Goal: Information Seeking & Learning: Find specific page/section

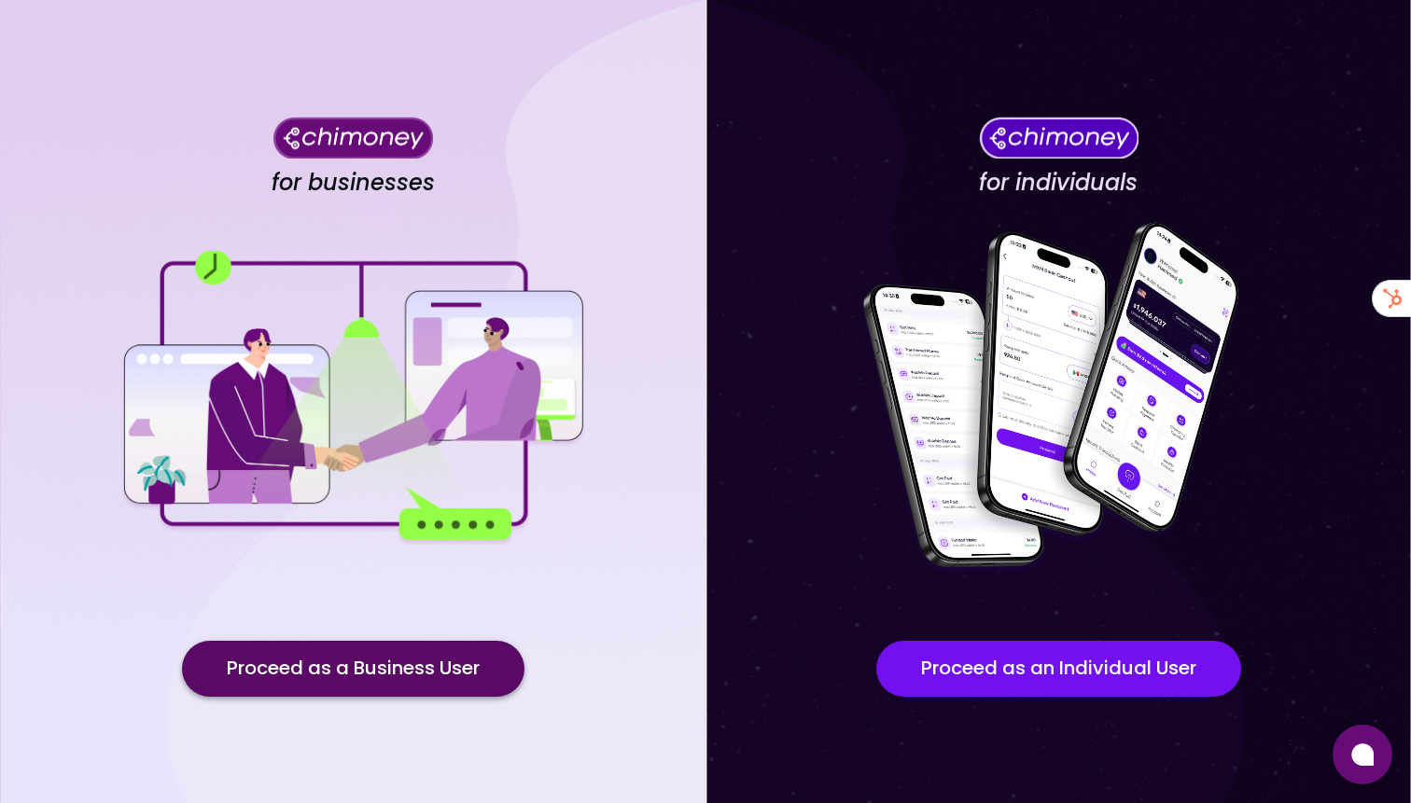
click at [357, 675] on button "Proceed as a Business User" at bounding box center [353, 669] width 342 height 56
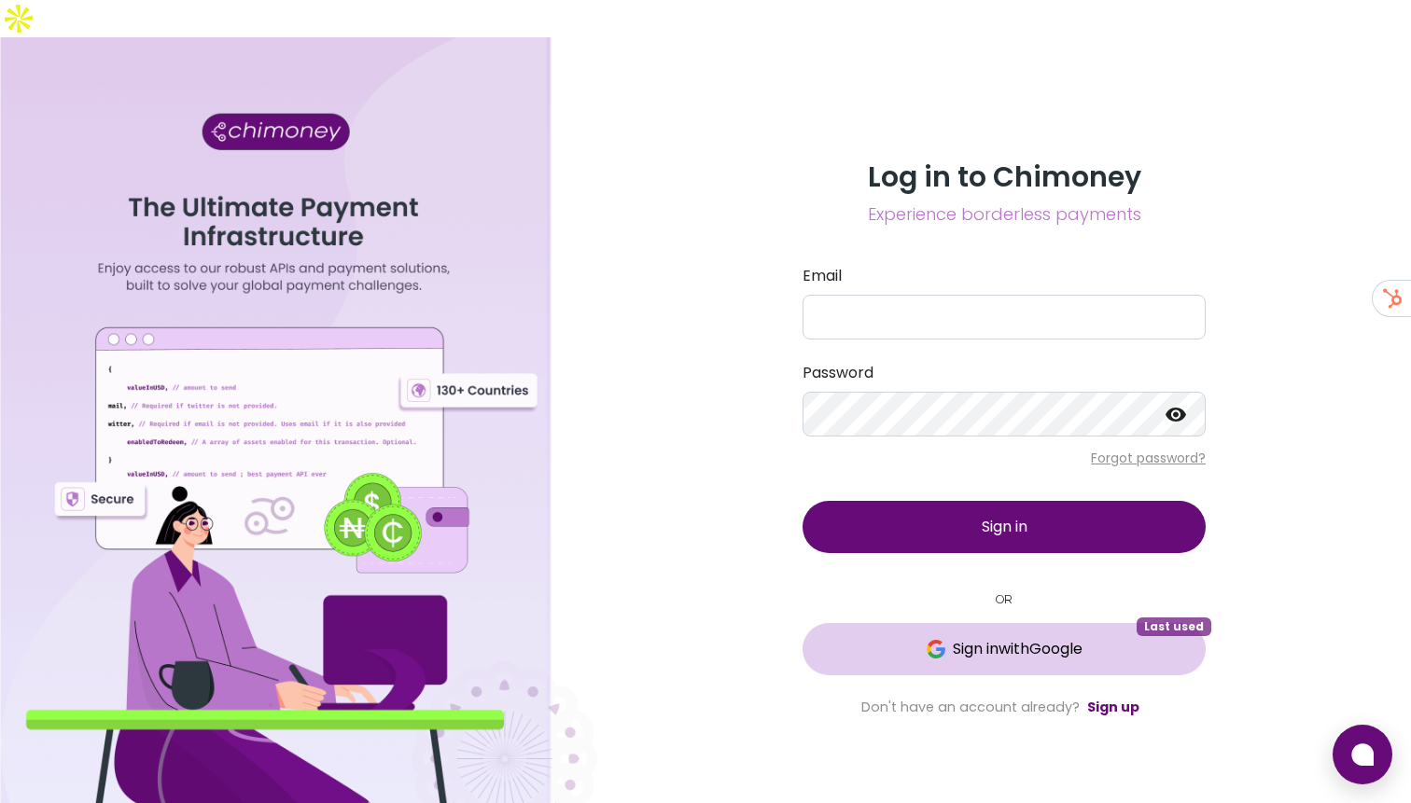
click at [895, 638] on span "Sign in with Google" at bounding box center [1004, 649] width 328 height 22
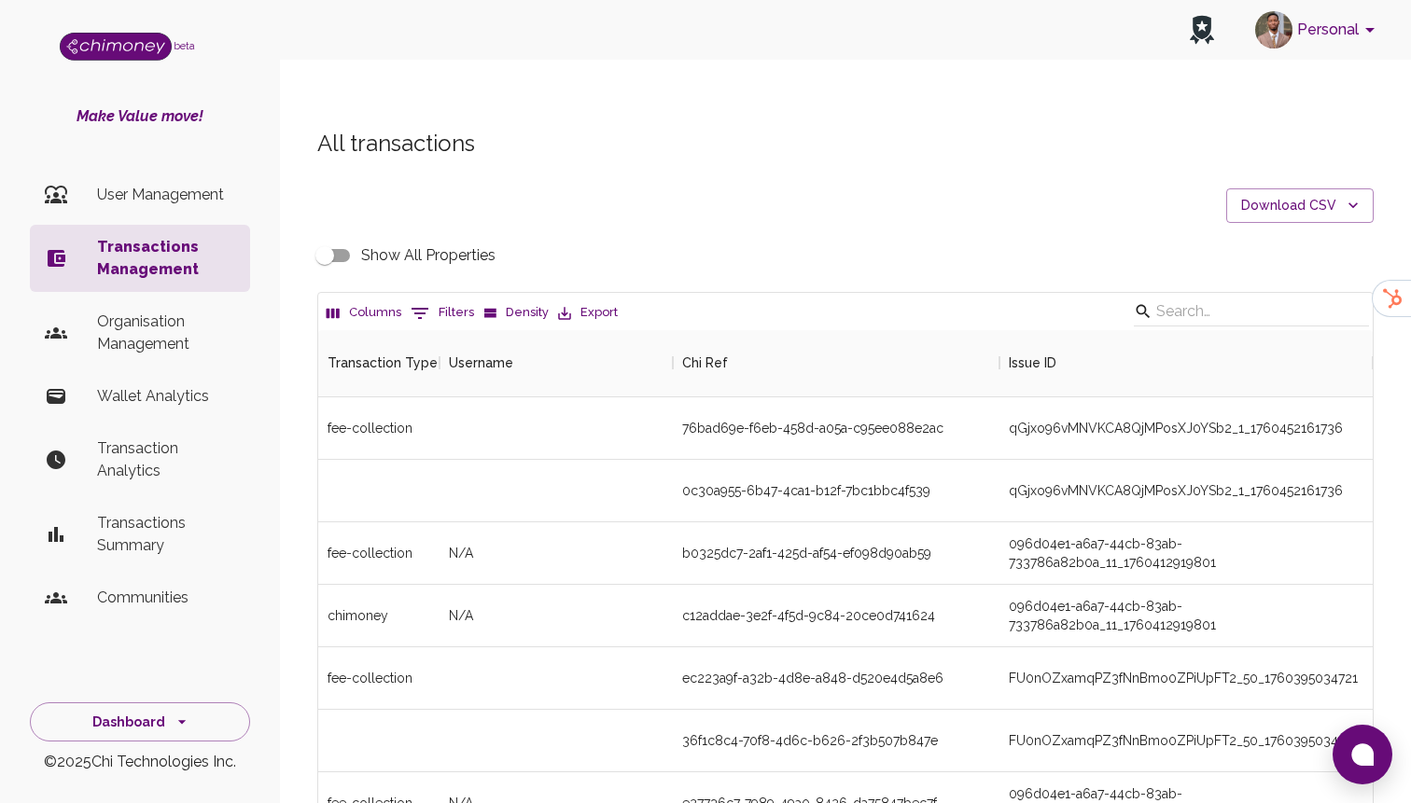
scroll to position [692, 1054]
click at [157, 350] on p "Organisation Management" at bounding box center [166, 333] width 138 height 45
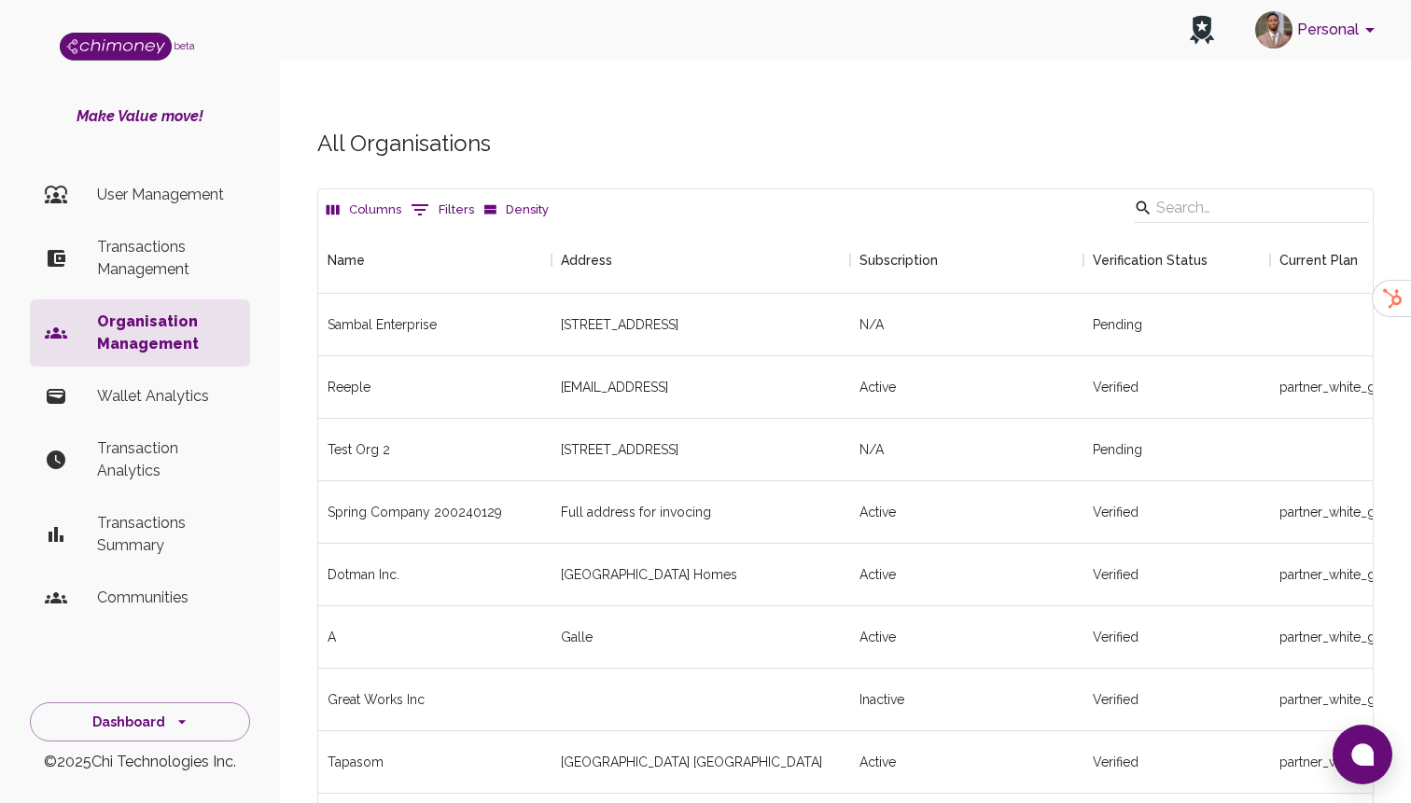
scroll to position [3193, 1054]
click at [212, 336] on p "Organisation Management" at bounding box center [166, 333] width 138 height 45
click at [430, 189] on div "Columns 0 Filters Density" at bounding box center [845, 207] width 1054 height 37
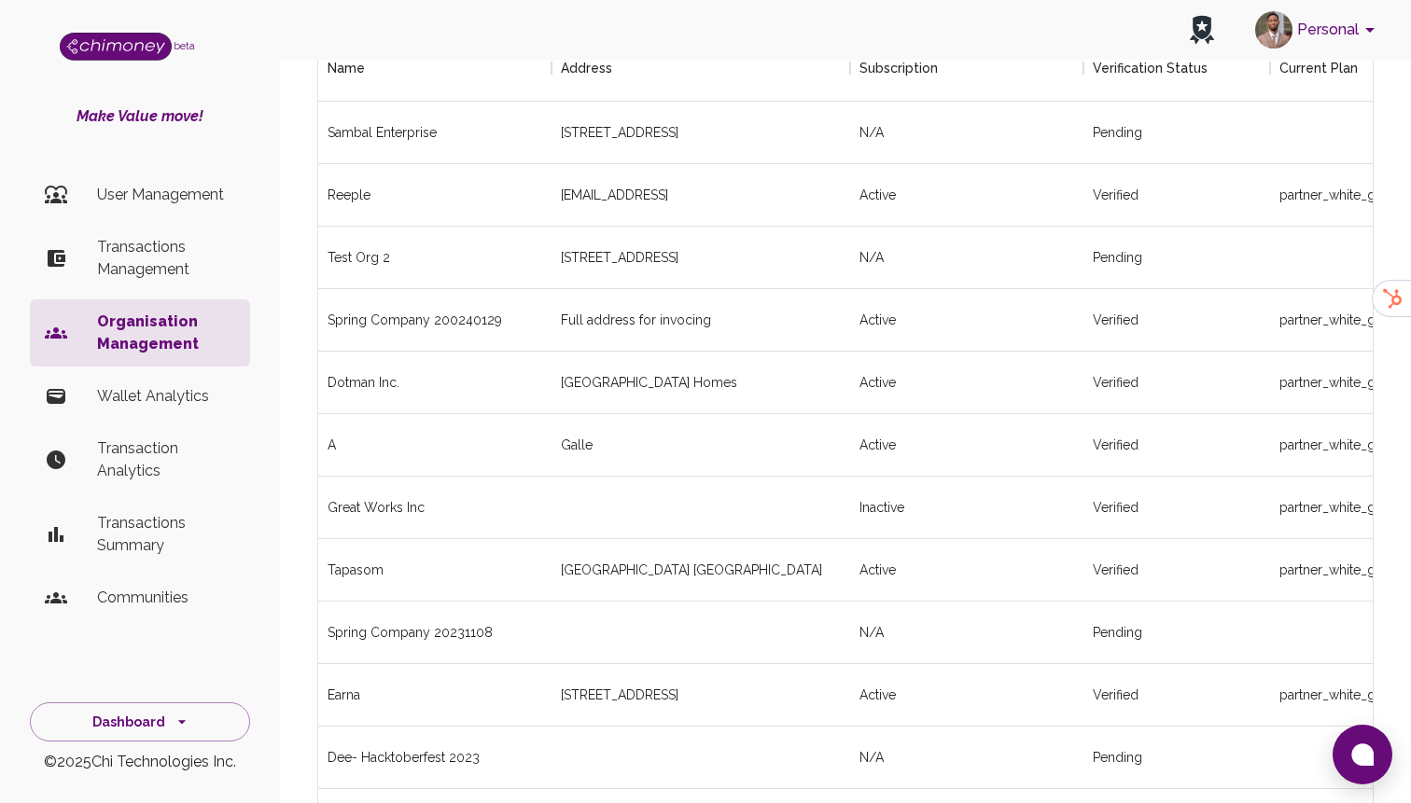
scroll to position [0, 0]
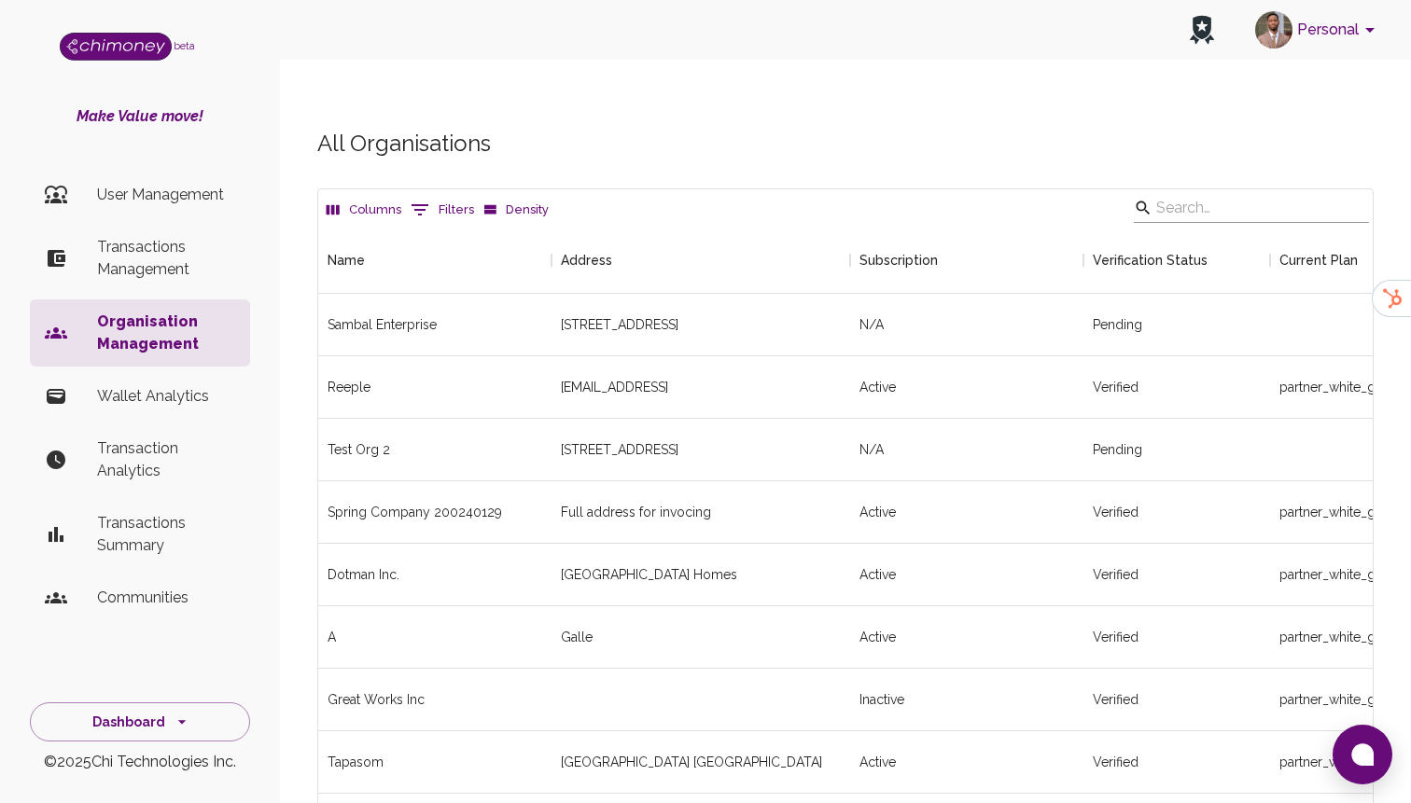
click at [1191, 193] on input "Search" at bounding box center [1248, 208] width 185 height 30
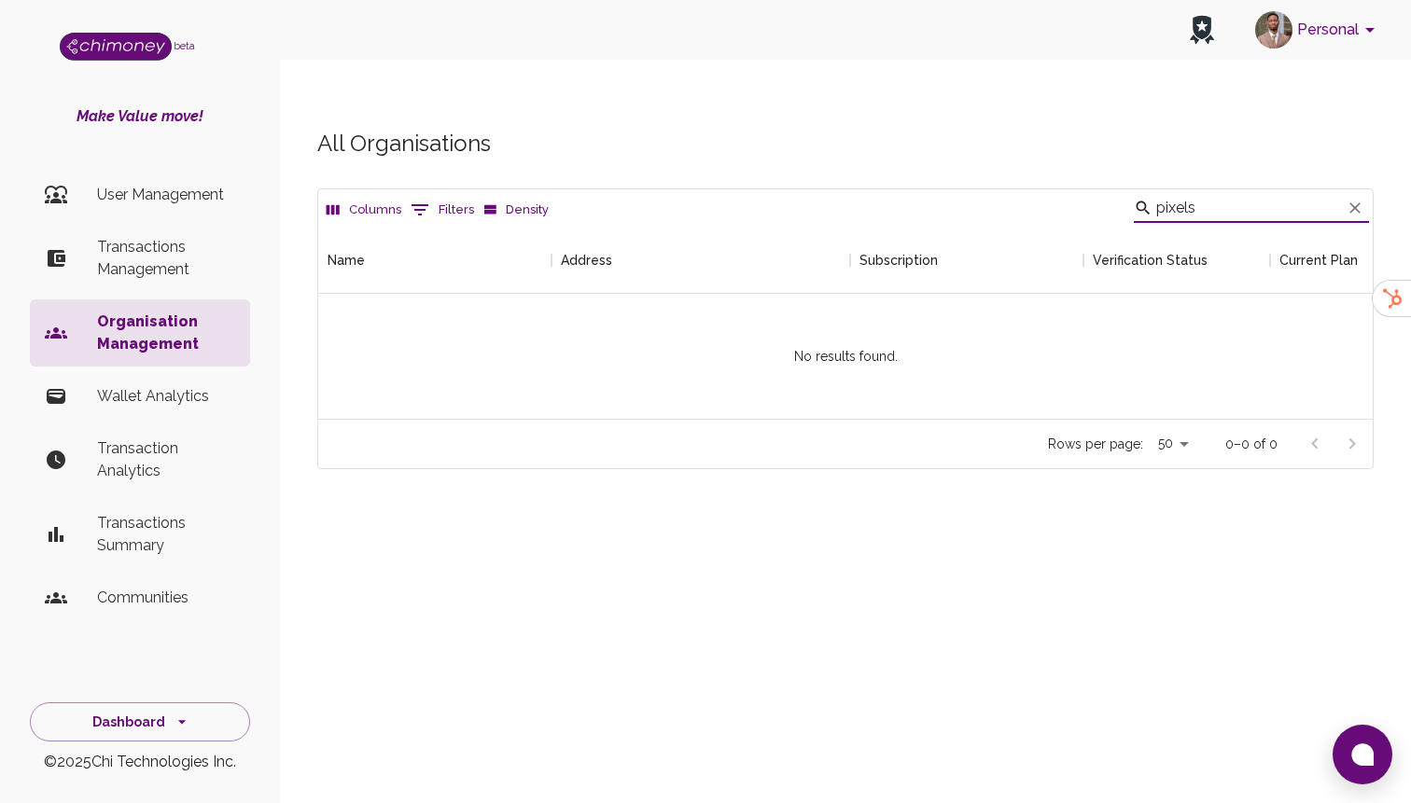
scroll to position [192, 1054]
type input "pixelstudio"
click at [1278, 193] on input "pixelstudio" at bounding box center [1248, 208] width 185 height 30
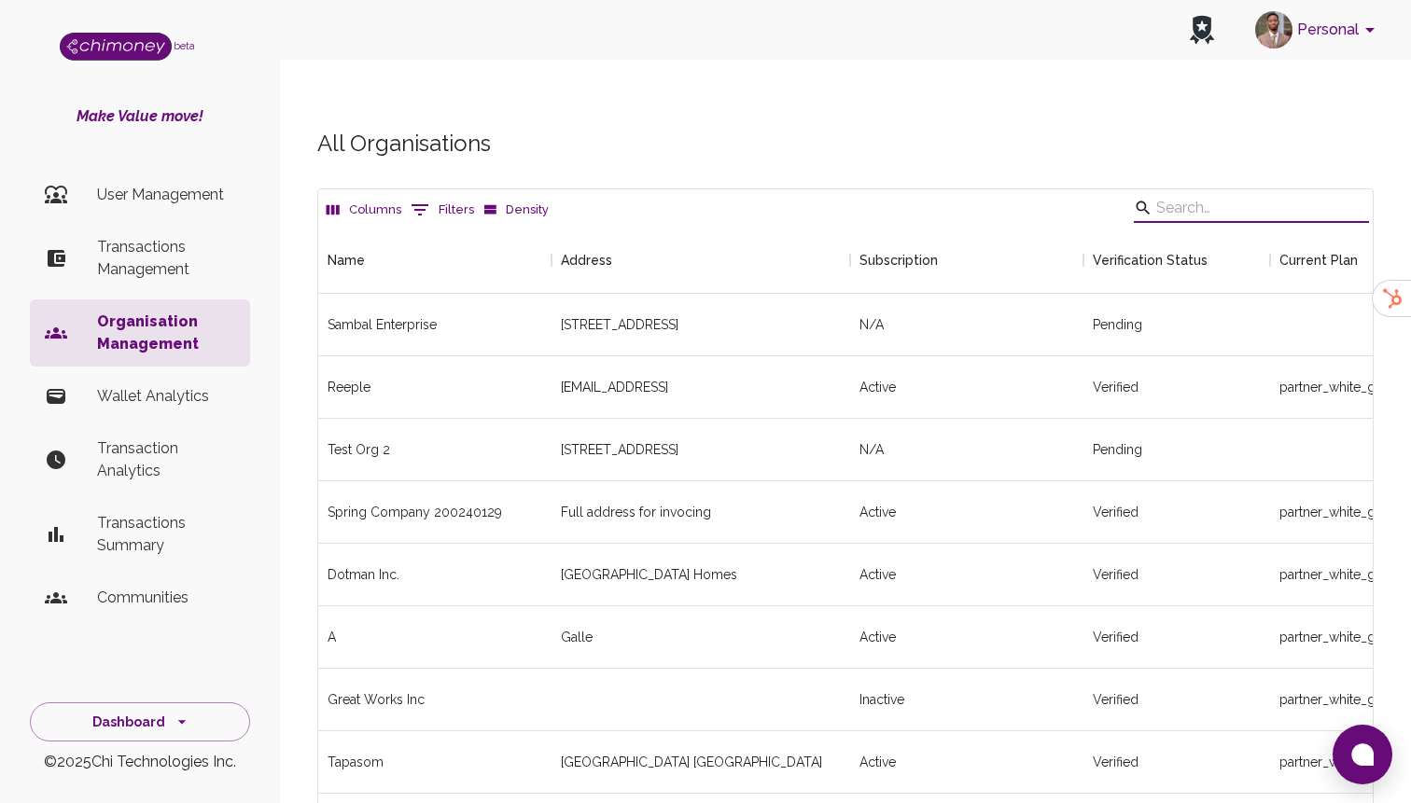
scroll to position [1, 1]
click at [151, 708] on button "Dashboard" at bounding box center [140, 723] width 220 height 40
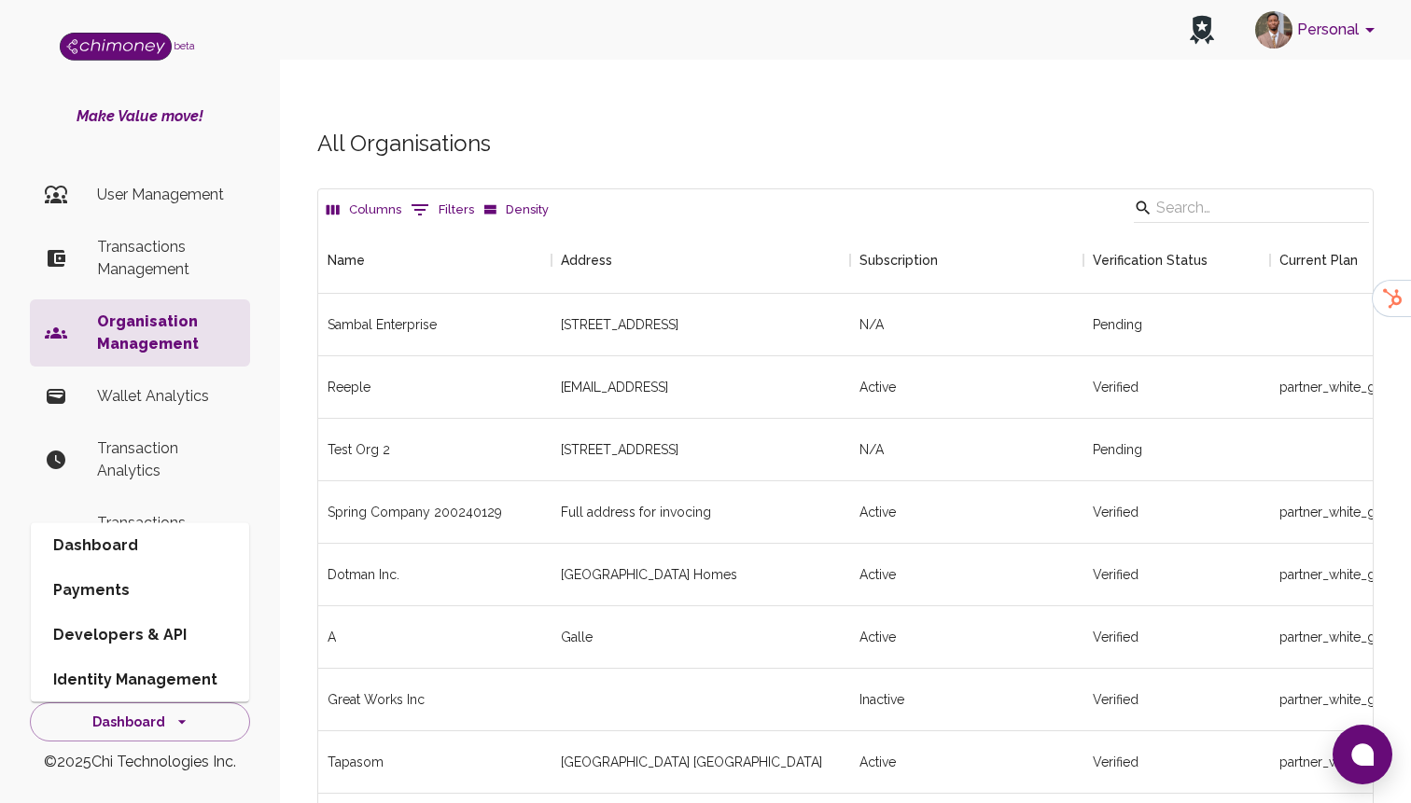
click at [100, 554] on li "Dashboard" at bounding box center [140, 545] width 218 height 45
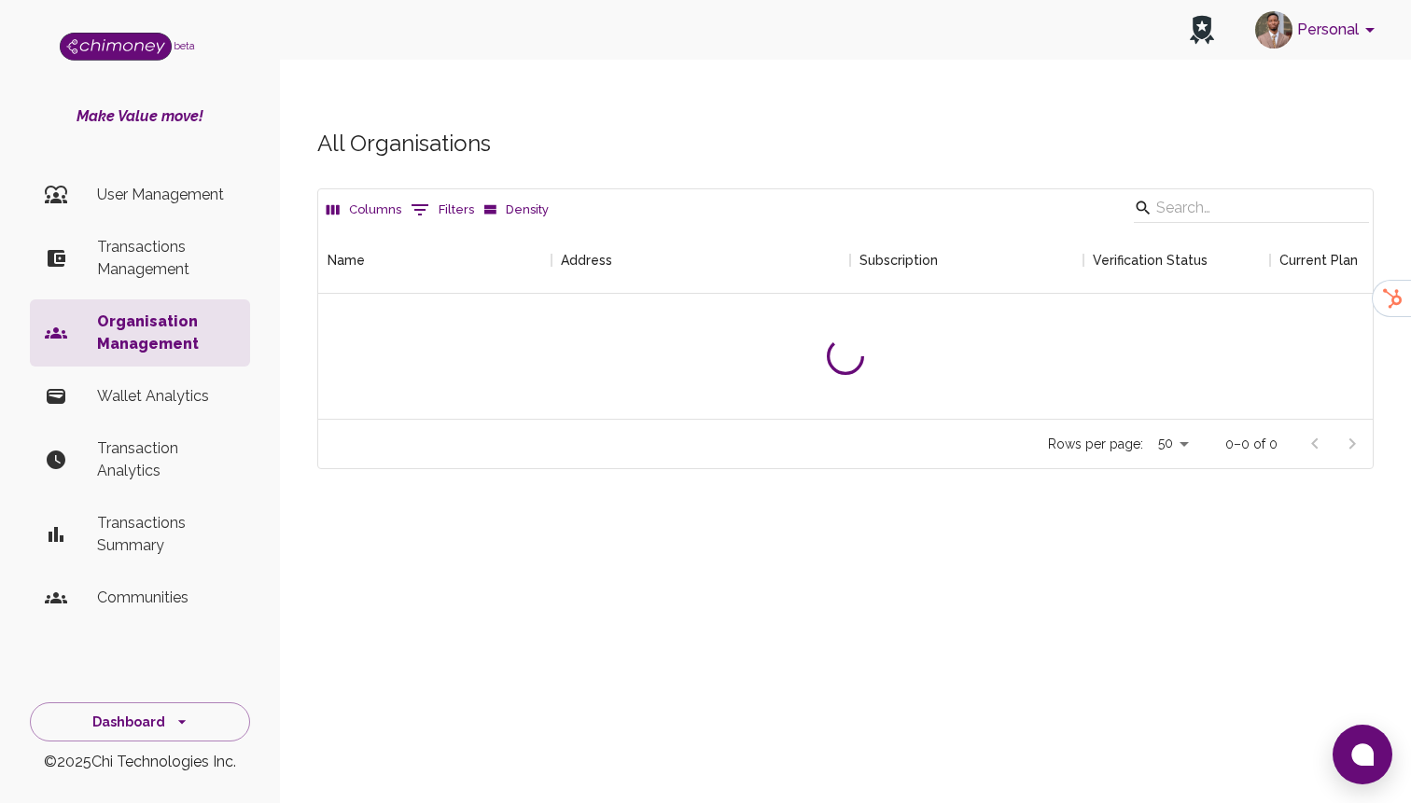
scroll to position [192, 1054]
click at [1222, 193] on input "Search" at bounding box center [1248, 208] width 185 height 30
click at [1260, 193] on input "Pixel studio" at bounding box center [1248, 208] width 185 height 30
paste input "all-off-road-champion"
click at [1203, 193] on input "all-off-road-champion" at bounding box center [1248, 208] width 185 height 30
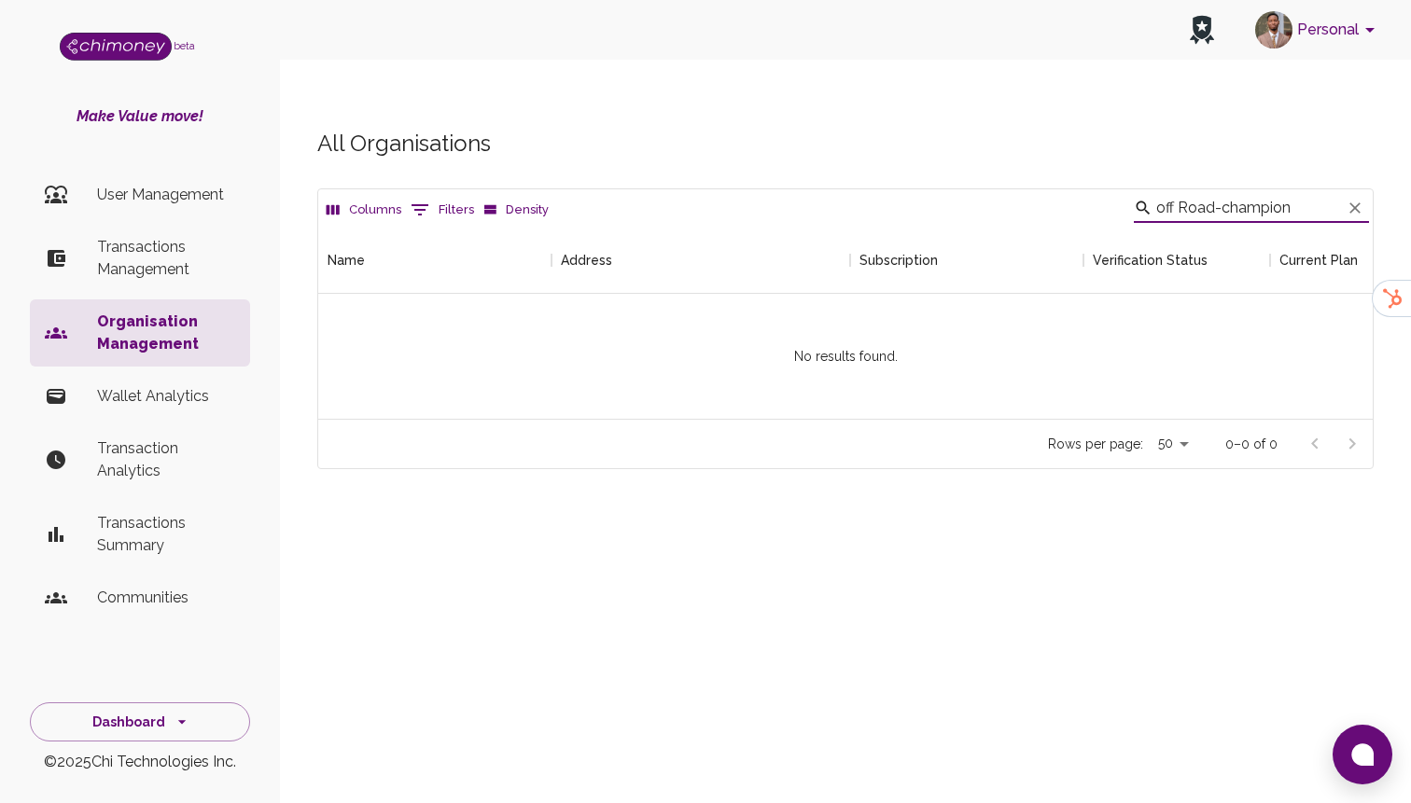
type input "off Road-champion"
